Goal: Task Accomplishment & Management: Manage account settings

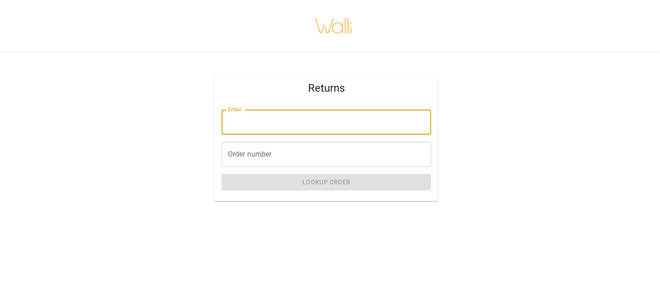
click at [312, 128] on input "Email" at bounding box center [326, 122] width 209 height 25
type input "**********"
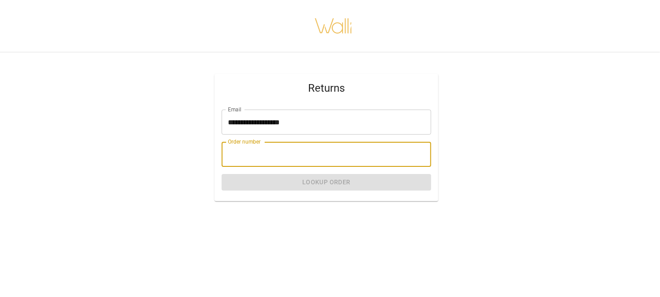
click at [311, 158] on input "Order number" at bounding box center [326, 154] width 209 height 25
paste input "*******"
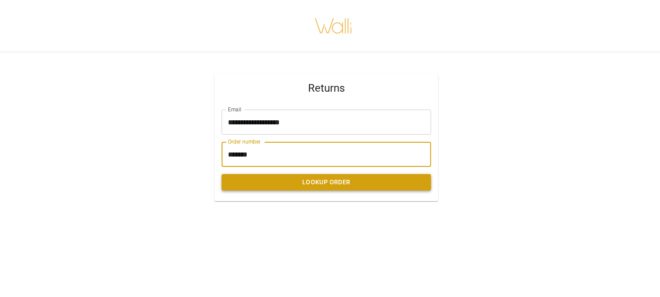
type input "*******"
click at [316, 179] on button "Lookup Order" at bounding box center [326, 182] width 209 height 17
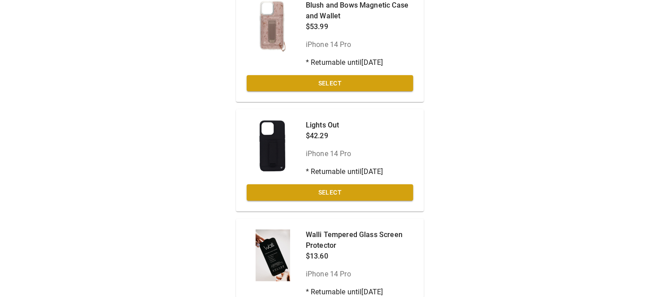
scroll to position [119, 0]
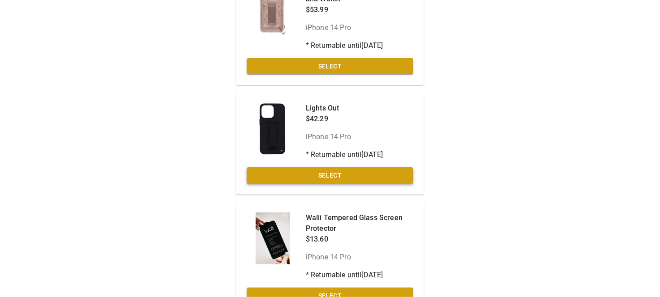
click at [345, 175] on button "Select" at bounding box center [330, 175] width 166 height 17
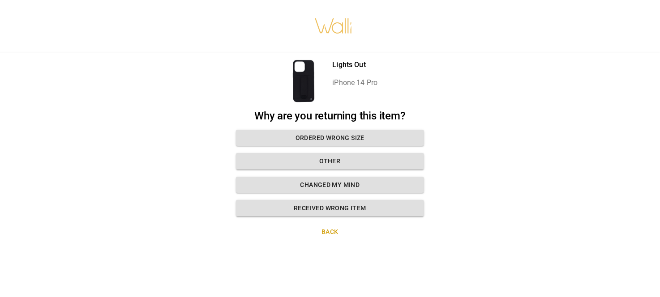
scroll to position [6, 0]
click at [352, 203] on button "Received wrong item" at bounding box center [330, 208] width 188 height 17
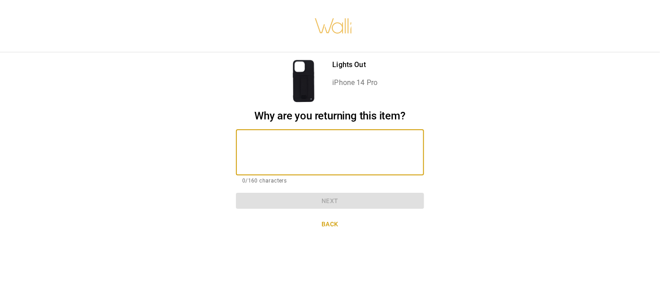
click at [342, 155] on textarea at bounding box center [329, 152] width 175 height 31
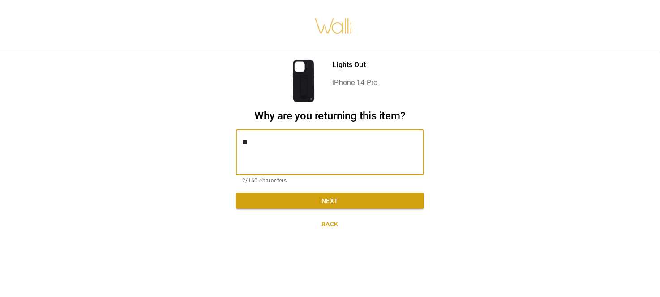
type textarea "*"
type textarea "**********"
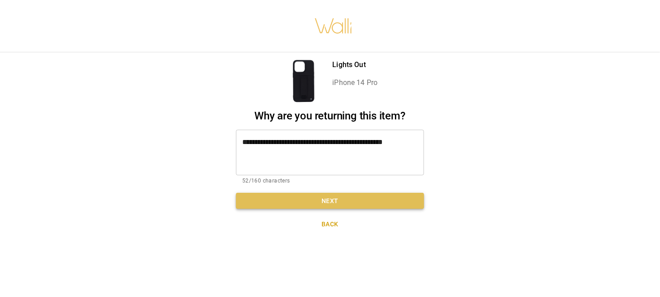
click at [337, 193] on button "Next" at bounding box center [330, 201] width 188 height 17
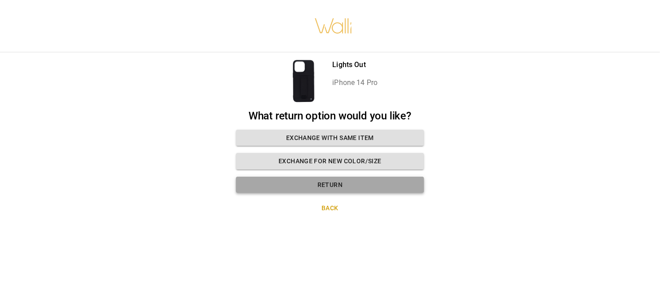
click at [330, 183] on button "Return" at bounding box center [330, 185] width 188 height 17
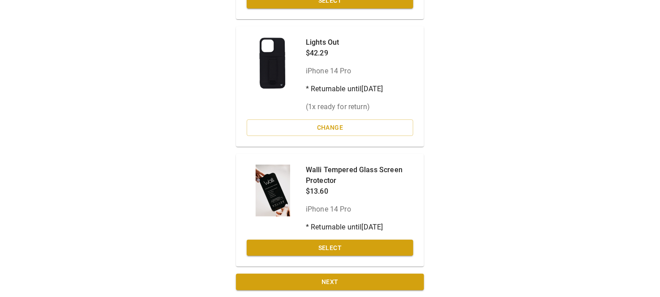
scroll to position [188, 0]
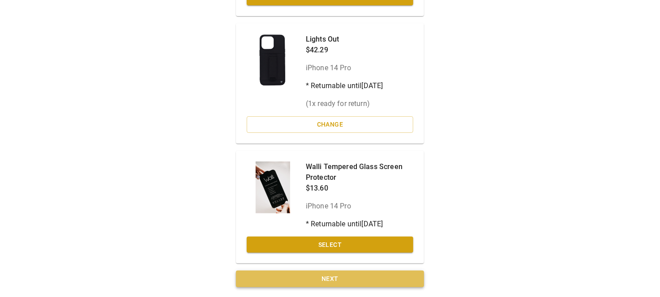
click at [367, 285] on button "Next" at bounding box center [330, 279] width 188 height 17
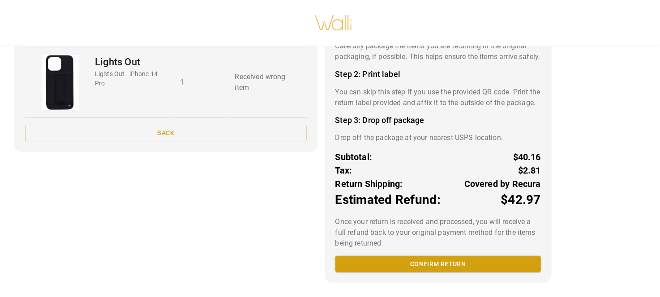
scroll to position [99, 0]
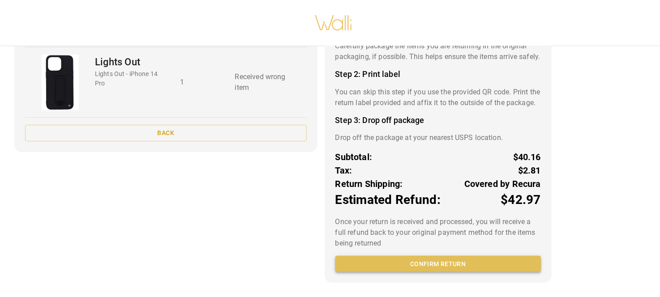
click at [460, 262] on button "Confirm return" at bounding box center [437, 264] width 205 height 17
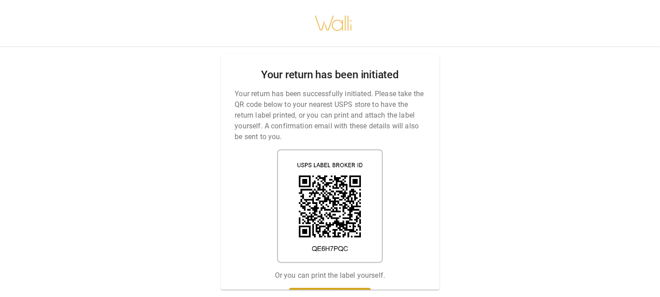
click at [659, 87] on div "Your return has been initiated Your return has been successfully initiated. Ple…" at bounding box center [330, 148] width 660 height 297
click at [326, 288] on link "Print return label" at bounding box center [329, 296] width 81 height 17
click at [599, 103] on div "Your return has been initiated Your return has been successfully initiated. Ple…" at bounding box center [330, 148] width 660 height 297
